Goal: Answer question/provide support

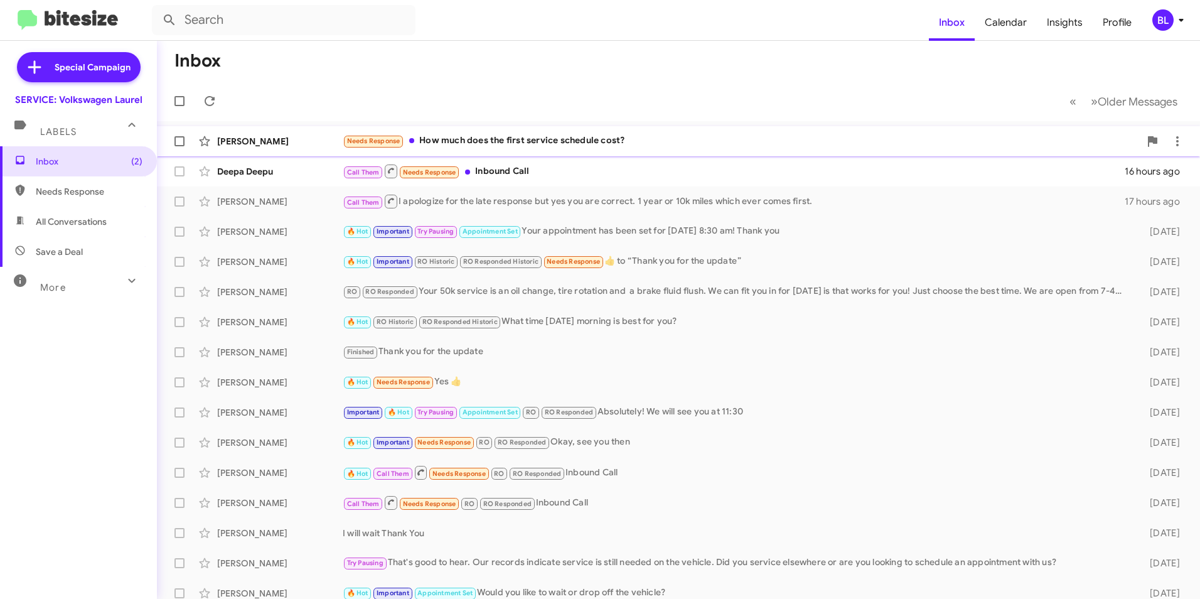
click at [360, 139] on span "Needs Response" at bounding box center [373, 141] width 53 height 8
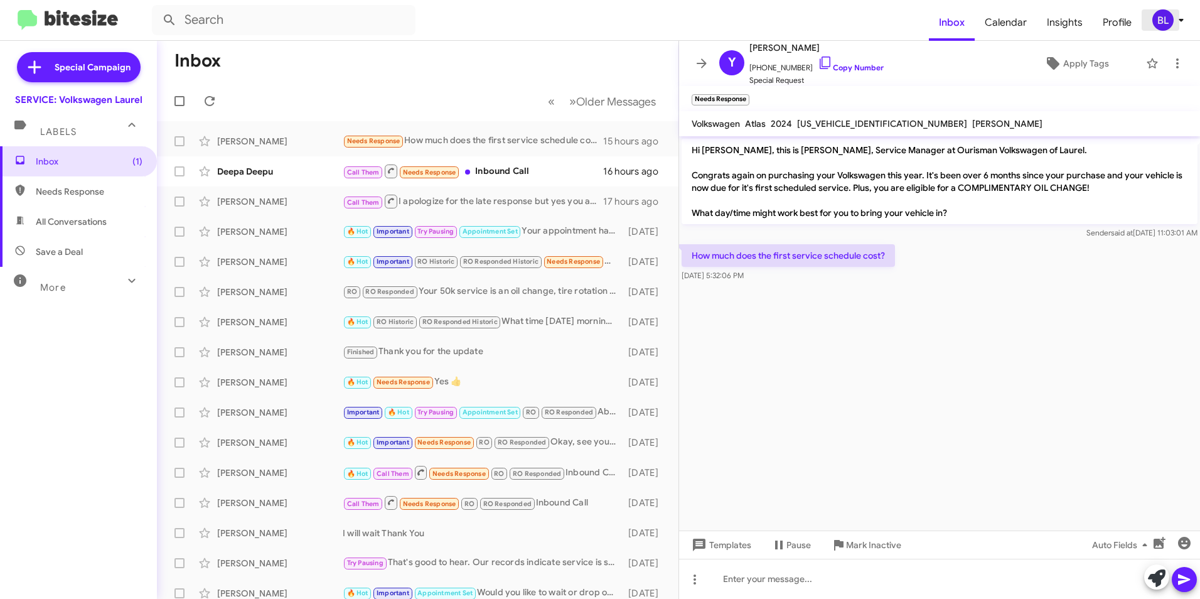
click at [1178, 21] on icon at bounding box center [1181, 20] width 15 height 15
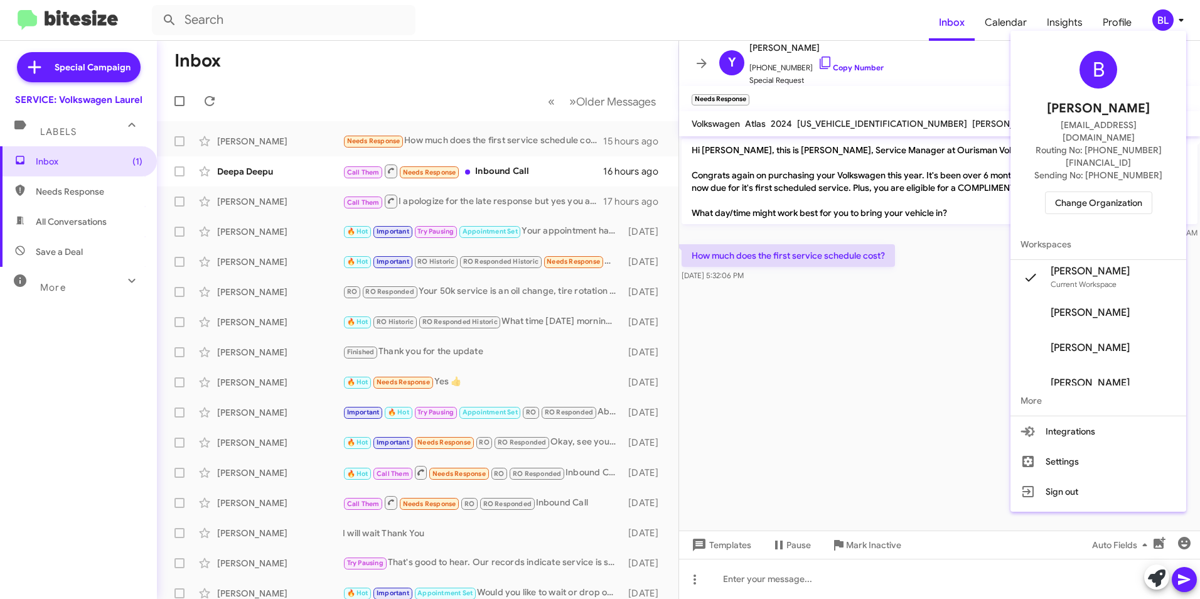
click at [1103, 192] on span "Change Organization" at bounding box center [1098, 202] width 87 height 21
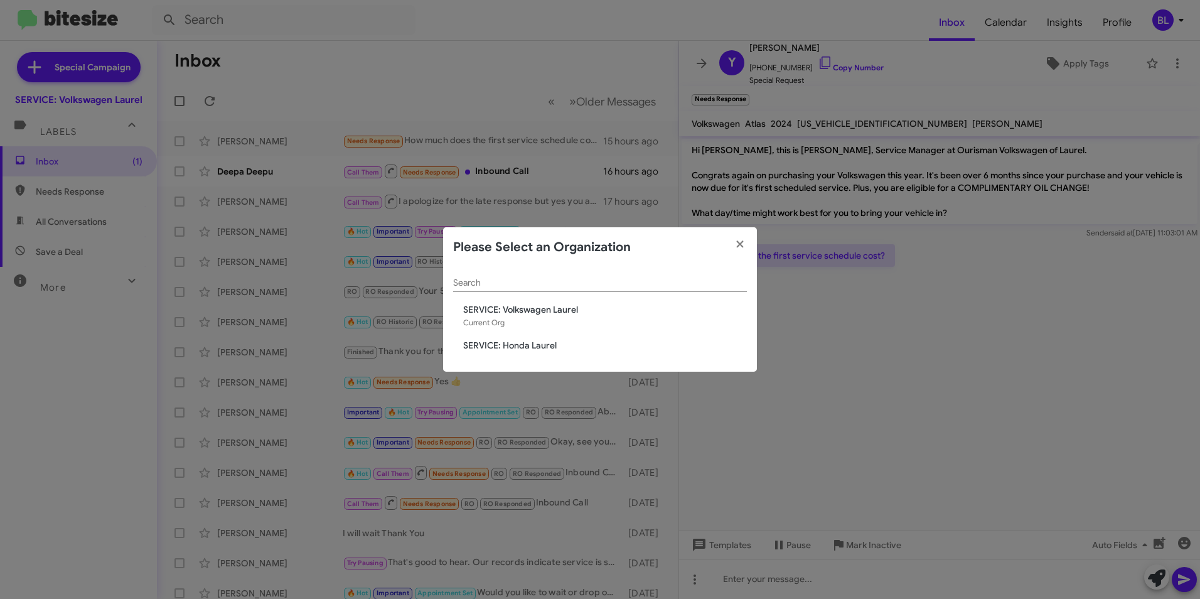
click at [510, 345] on span "SERVICE: Honda Laurel" at bounding box center [605, 345] width 284 height 13
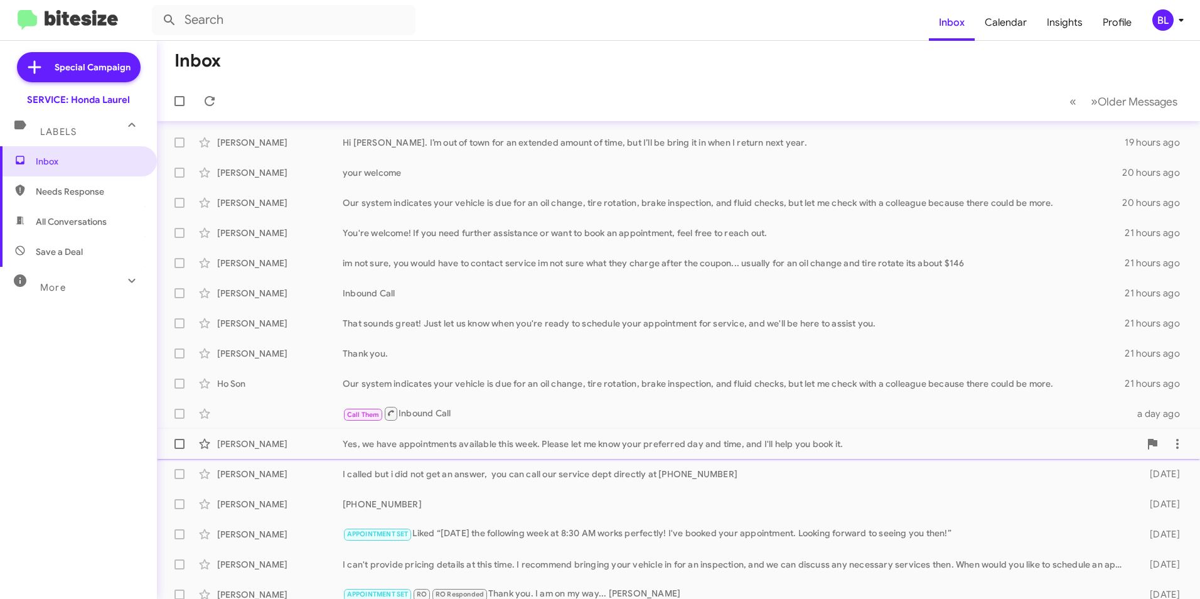
scroll to position [4, 0]
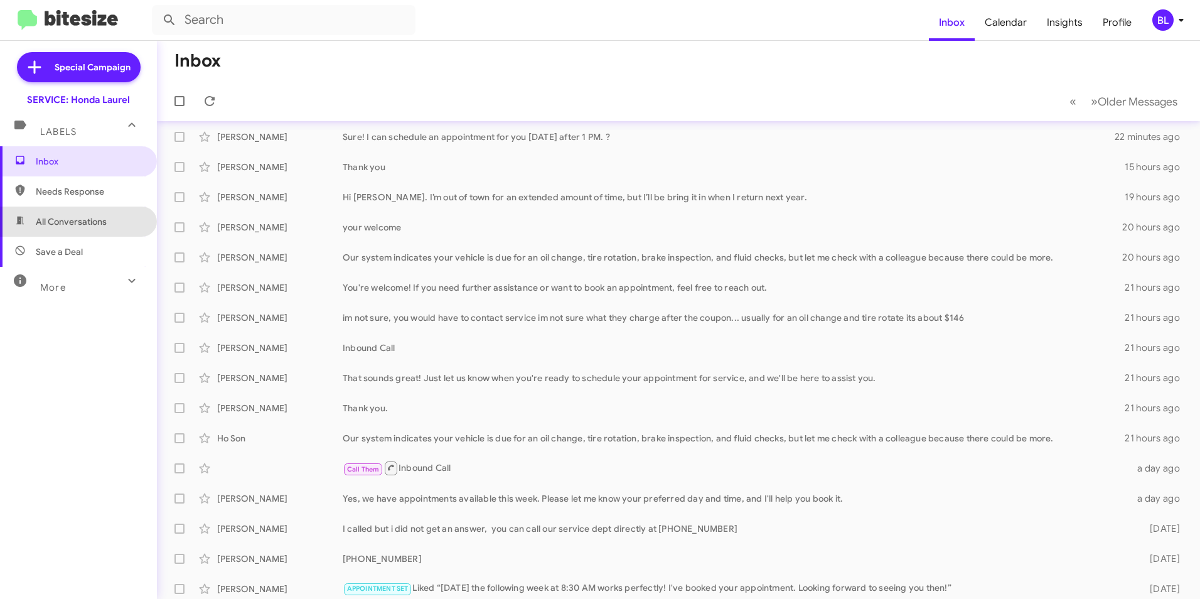
click at [97, 217] on span "All Conversations" at bounding box center [71, 221] width 71 height 13
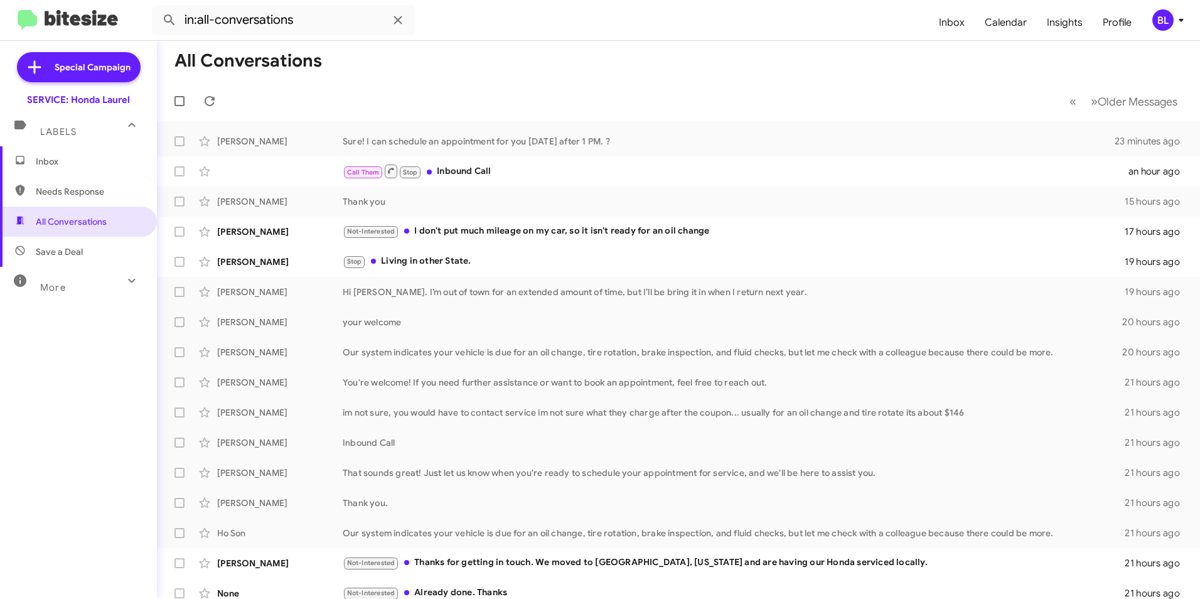
click at [49, 188] on span "Needs Response" at bounding box center [89, 191] width 107 height 13
type input "in:needs-response"
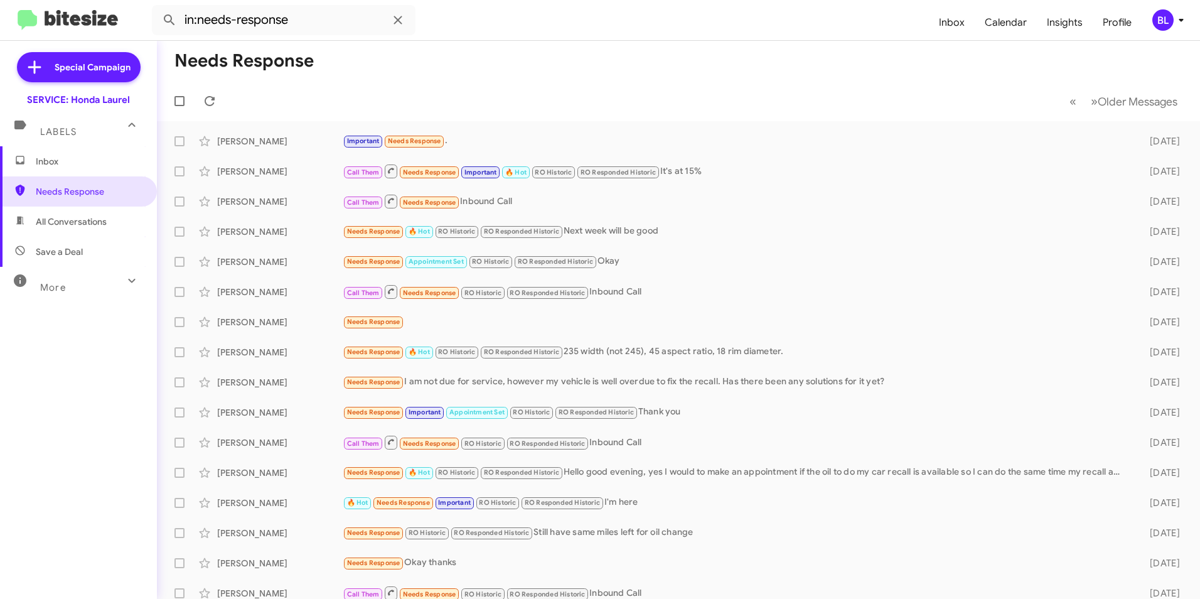
click at [43, 162] on span "Inbox" at bounding box center [89, 161] width 107 height 13
